Goal: Browse casually

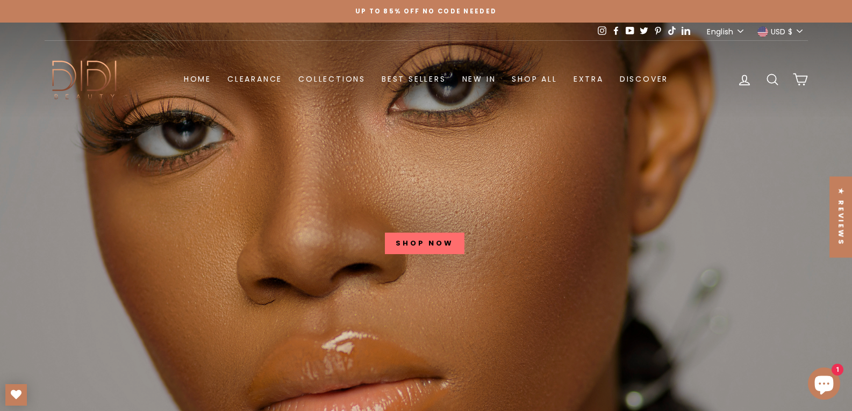
click at [598, 30] on icon at bounding box center [602, 30] width 9 height 9
